Goal: Information Seeking & Learning: Learn about a topic

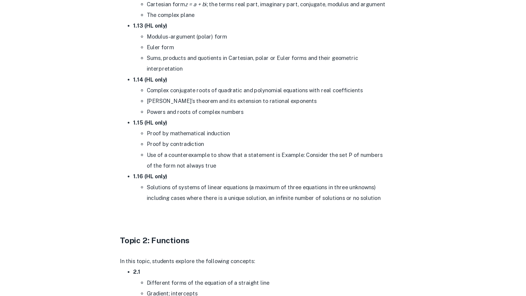
scroll to position [725, 0]
drag, startPoint x: 169, startPoint y: 198, endPoint x: 257, endPoint y: 195, distance: 88.0
click at [257, 195] on li "Solutions of systems of linear equations (a maximum of three equations in three…" at bounding box center [274, 204] width 213 height 19
copy li "Solutions of systems of linear equations"
click at [296, 51] on li "The complex plane" at bounding box center [274, 47] width 213 height 9
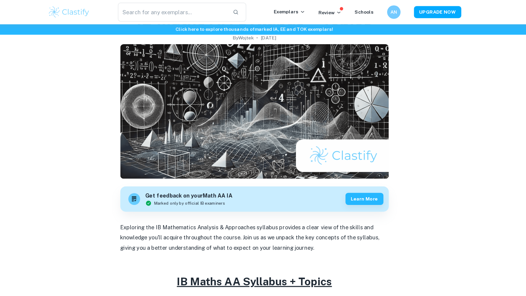
scroll to position [0, 0]
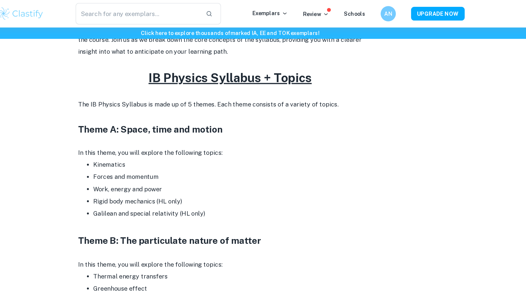
scroll to position [151, 0]
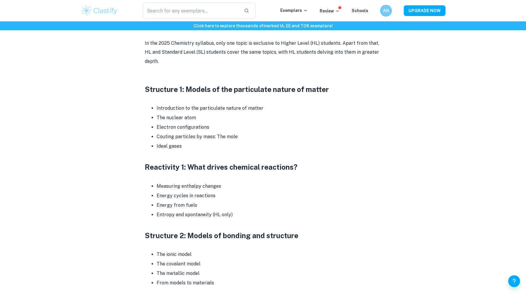
scroll to position [298, 0]
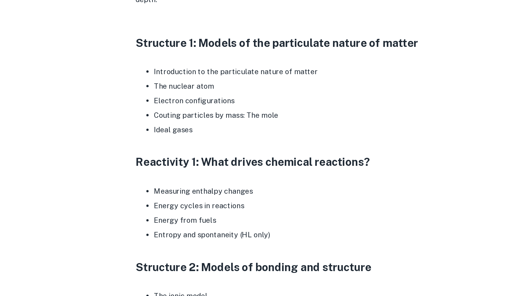
click at [147, 78] on h3 "Structure 1: Models of the particulate nature of matter" at bounding box center [263, 80] width 237 height 11
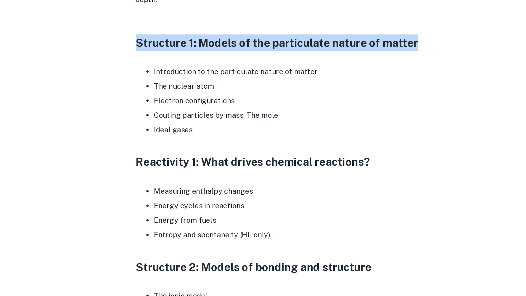
drag, startPoint x: 142, startPoint y: 78, endPoint x: 348, endPoint y: 80, distance: 206.1
click at [348, 80] on div "IB Chemistry Syllabus + Topics By Wojtek • September 27, 2024 Get feedback on y…" at bounding box center [263, 156] width 365 height 817
copy h3 "Structure 1: Models of the particulate nature of matter"
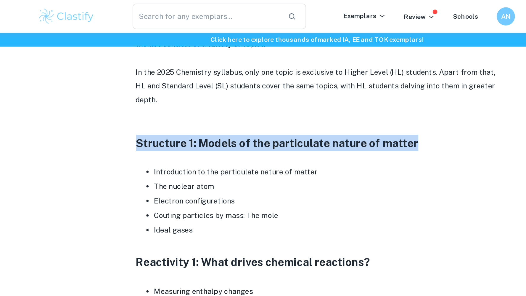
scroll to position [283, 0]
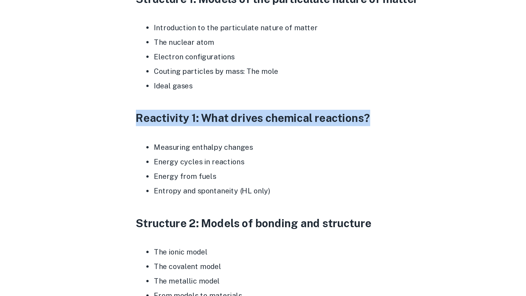
drag, startPoint x: 141, startPoint y: 171, endPoint x: 308, endPoint y: 173, distance: 167.0
click at [308, 173] on div "IB Chemistry Syllabus + Topics By Wojtek • September 27, 2024 Get feedback on y…" at bounding box center [263, 189] width 365 height 853
copy h3 "Reactivity 1: What drives chemical reactions?"
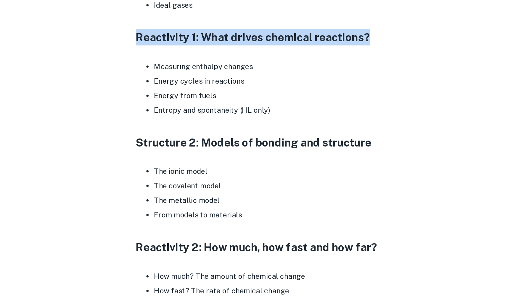
scroll to position [408, 0]
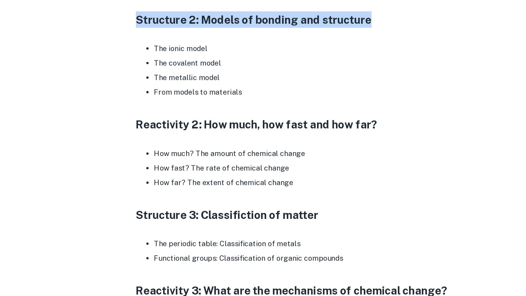
drag, startPoint x: 144, startPoint y: 114, endPoint x: 312, endPoint y: 117, distance: 168.2
click at [312, 117] on div "IB Chemistry Syllabus + Topics By Wojtek • September 27, 2024 Get feedback on y…" at bounding box center [263, 64] width 365 height 853
copy h3 "Structure 2: Models of bonding and structure"
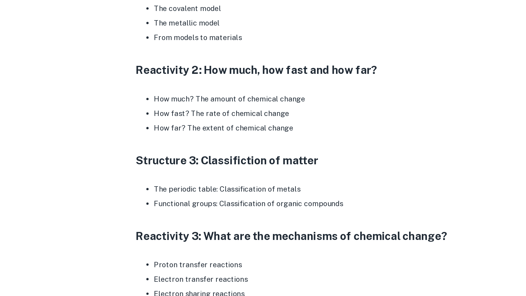
scroll to position [449, 0]
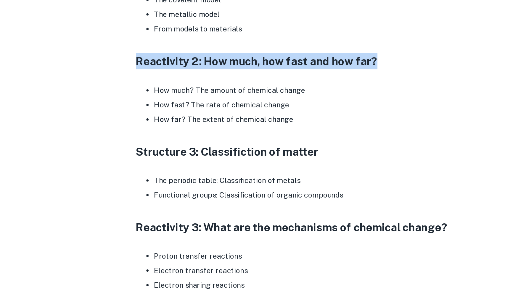
drag, startPoint x: 146, startPoint y: 141, endPoint x: 315, endPoint y: 139, distance: 169.1
click at [315, 139] on h3 "Reactivity 2: How much, how fast and how far?" at bounding box center [263, 142] width 237 height 11
copy h3 "Reactivity 2: How much, how fast and how far?"
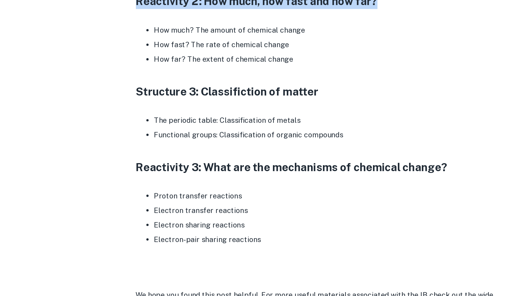
scroll to position [497, 0]
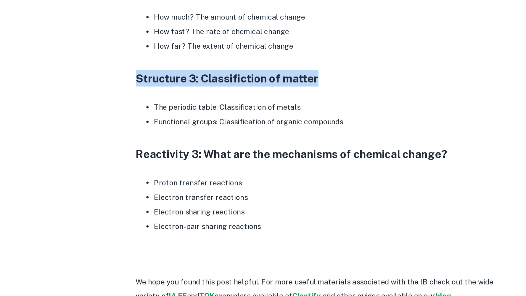
drag, startPoint x: 141, startPoint y: 153, endPoint x: 298, endPoint y: 153, distance: 156.9
copy h3 "Structure 3: Classifiction of matter"
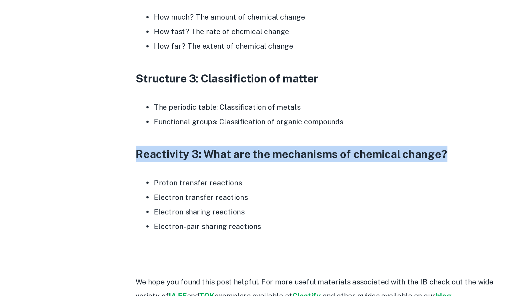
drag, startPoint x: 142, startPoint y: 204, endPoint x: 363, endPoint y: 199, distance: 221.6
copy h3 "Reactivity 3: What are the mechanisms of chemical change?"
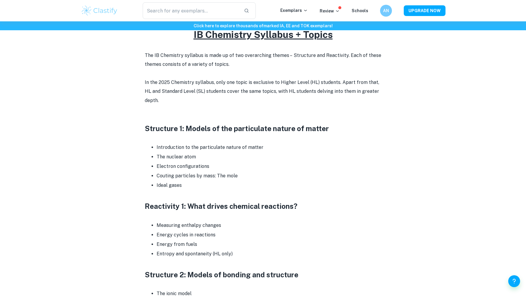
scroll to position [240, 0]
